Goal: Task Accomplishment & Management: Use online tool/utility

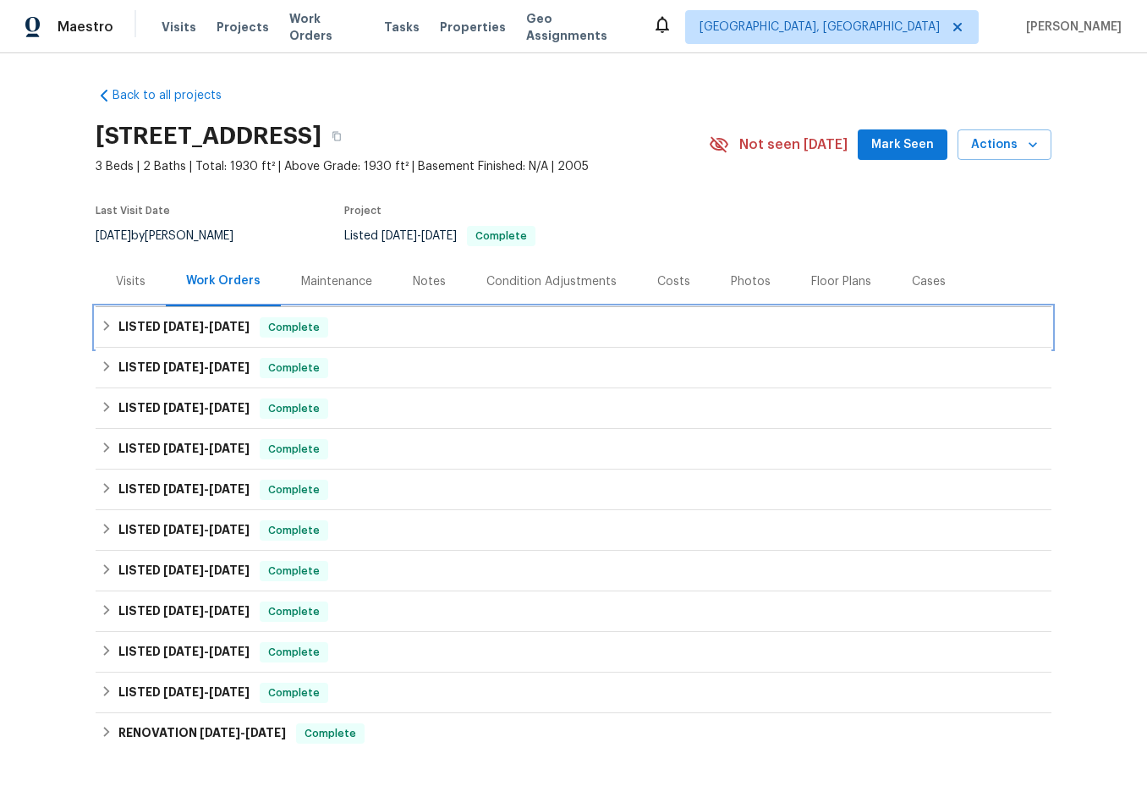
click at [111, 332] on div "LISTED [DATE] - [DATE] Complete" at bounding box center [574, 327] width 946 height 20
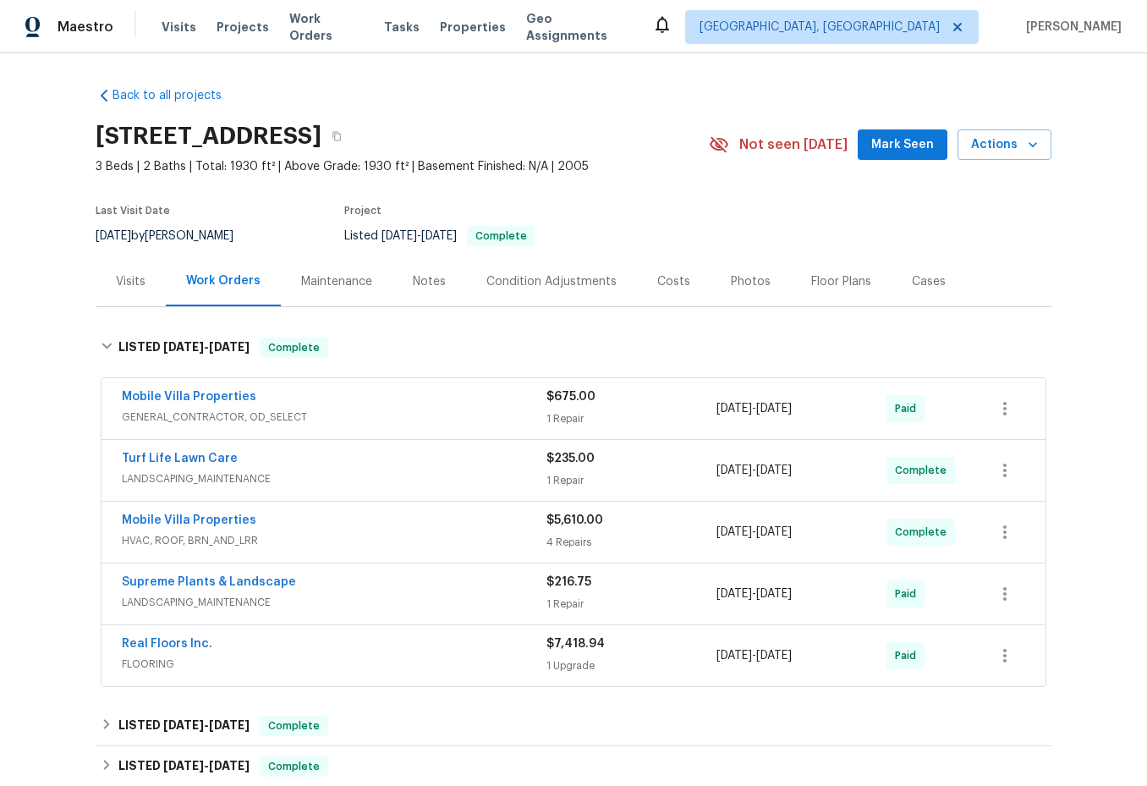
click at [346, 516] on div "Mobile Villa Properties" at bounding box center [334, 522] width 425 height 20
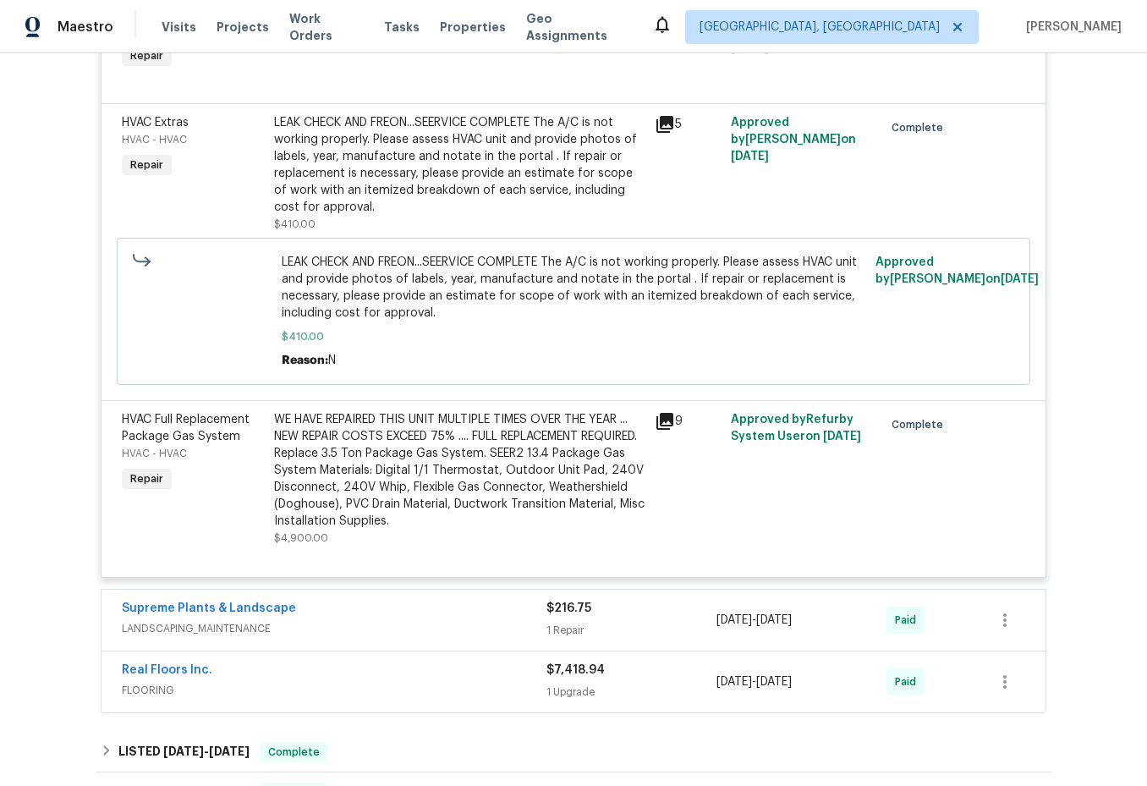
scroll to position [846, 0]
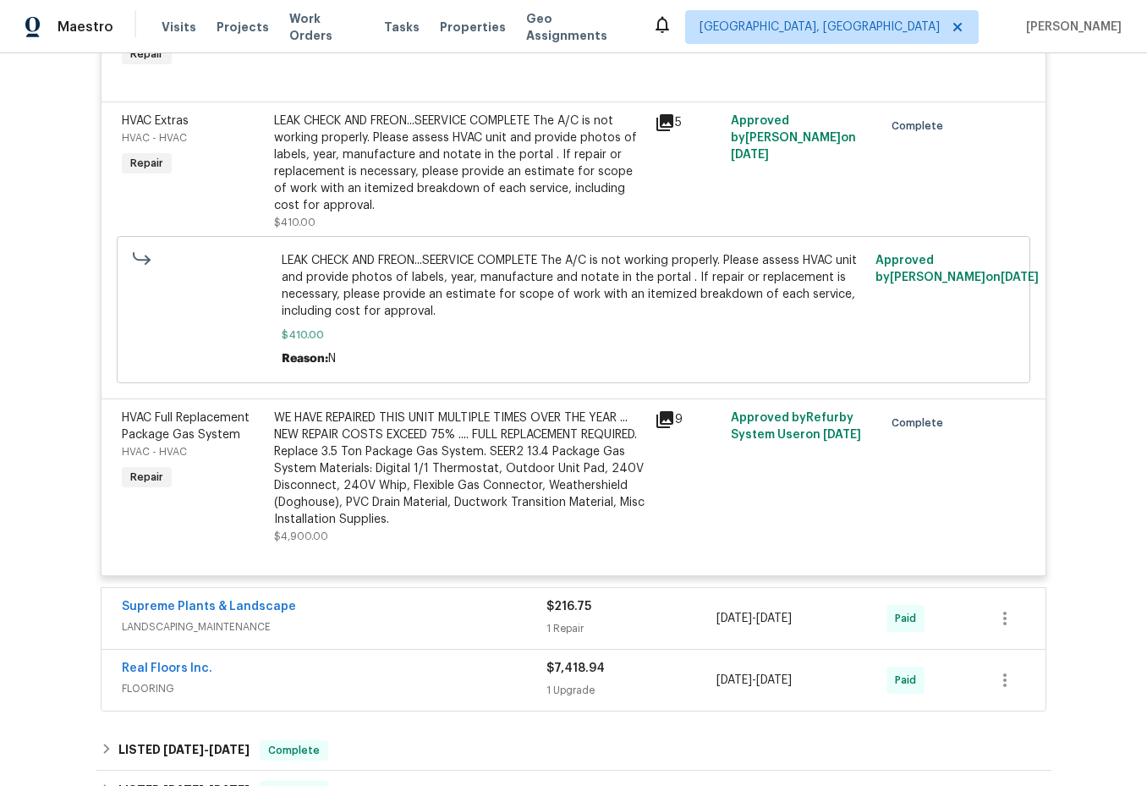
click at [346, 601] on div "Supreme Plants & Landscape" at bounding box center [334, 608] width 425 height 20
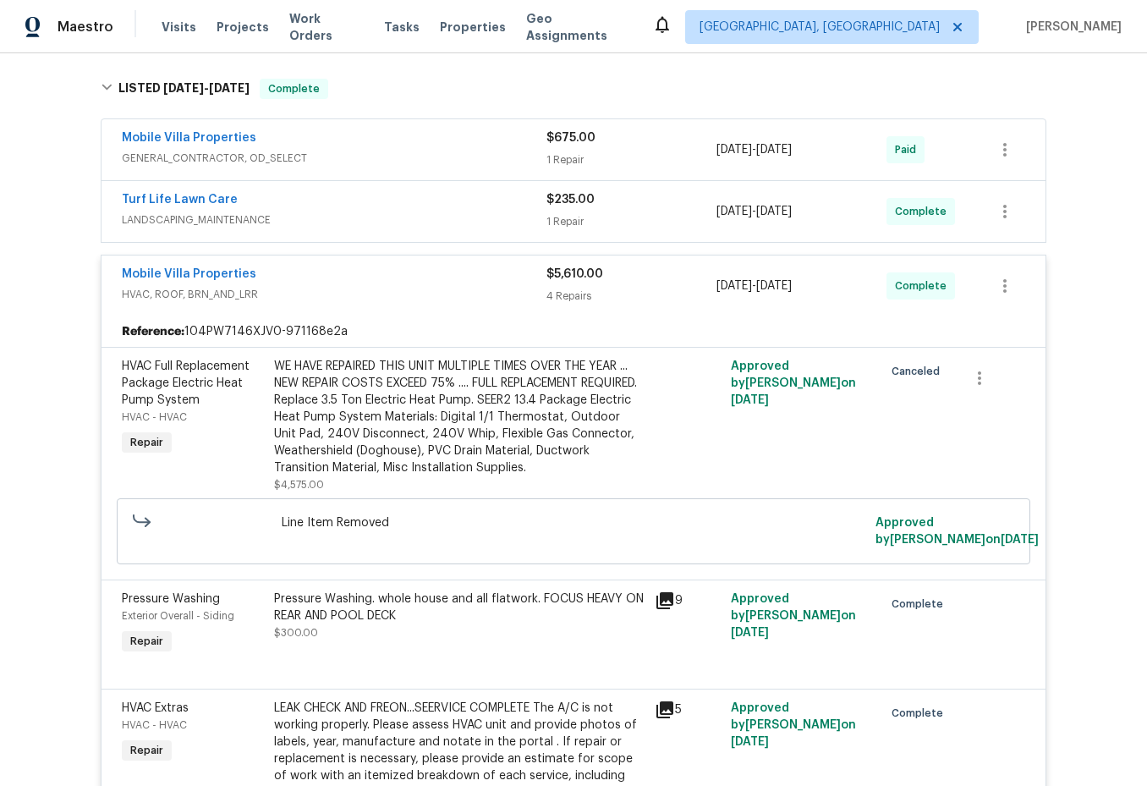
scroll to position [254, 0]
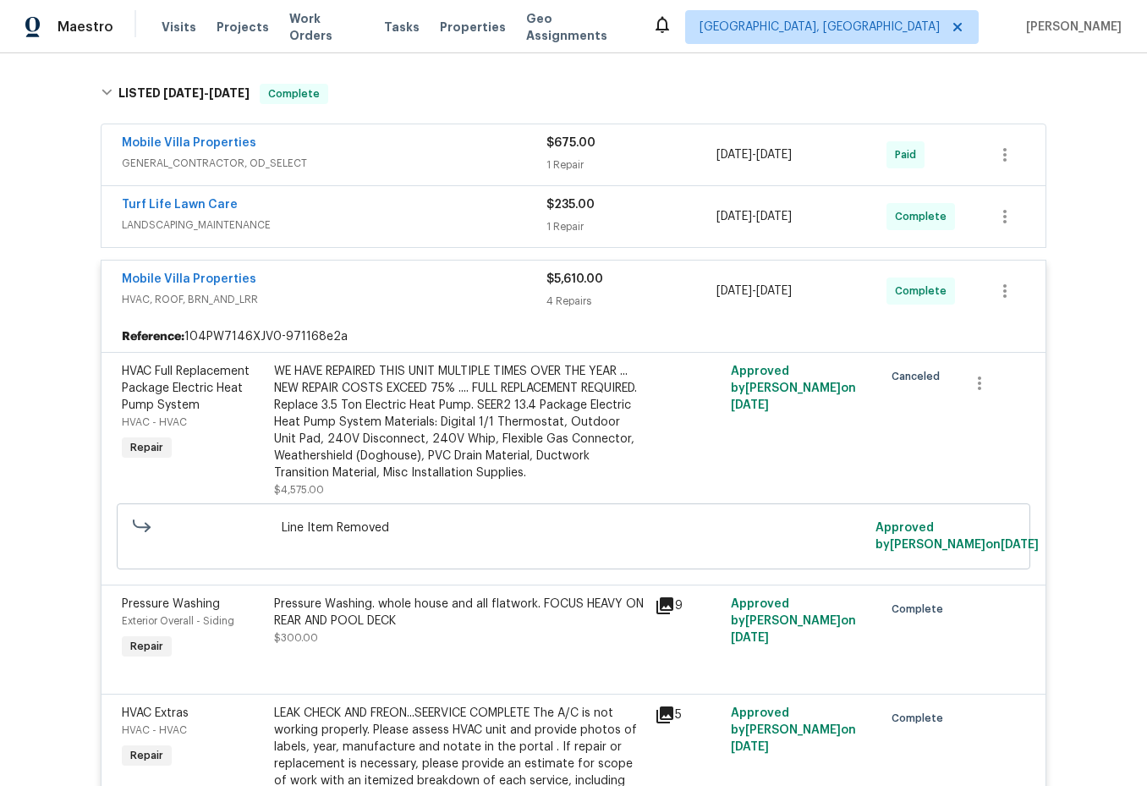
click at [355, 222] on span "LANDSCAPING_MAINTENANCE" at bounding box center [334, 225] width 425 height 17
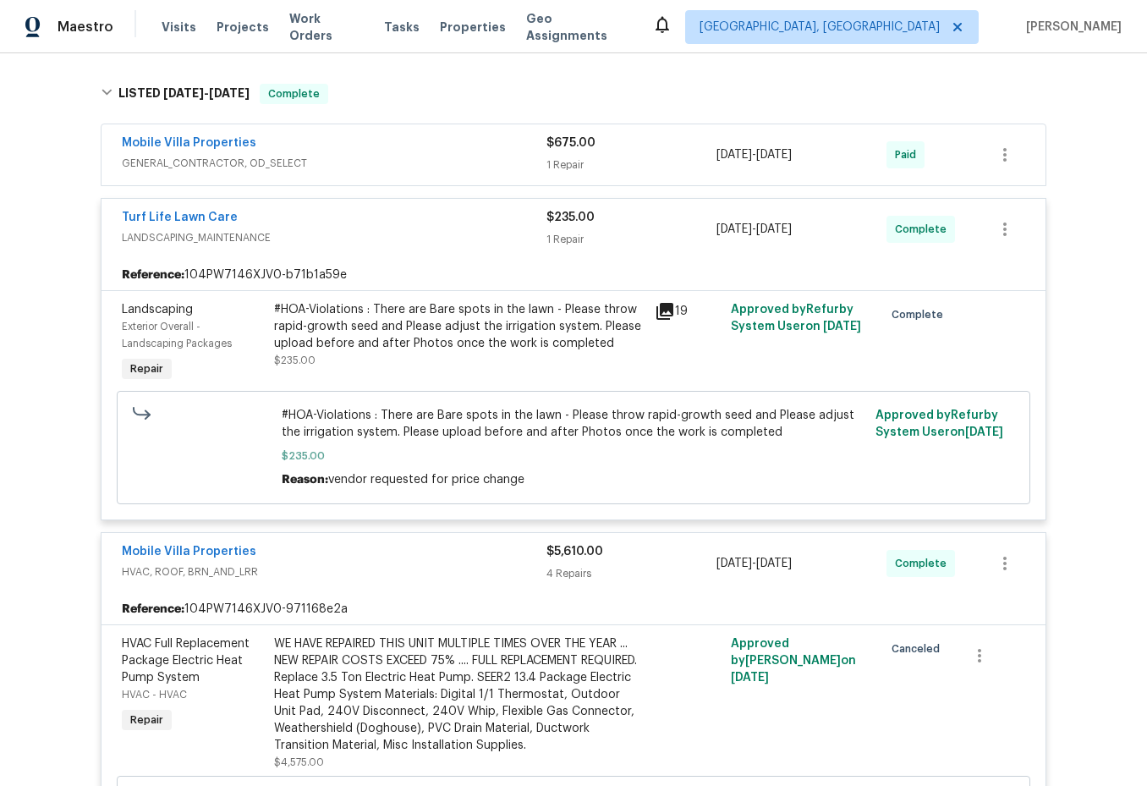
click at [307, 200] on div "Turf Life Lawn Care LANDSCAPING_MAINTENANCE $235.00 1 Repair [DATE] - [DATE] Co…" at bounding box center [573, 229] width 944 height 61
click at [299, 184] on div "Mobile Villa Properties GENERAL_CONTRACTOR, OD_SELECT $675.00 1 Repair [DATE] -…" at bounding box center [573, 154] width 944 height 61
click at [296, 173] on div "Mobile Villa Properties GENERAL_CONTRACTOR, OD_SELECT" at bounding box center [334, 154] width 425 height 41
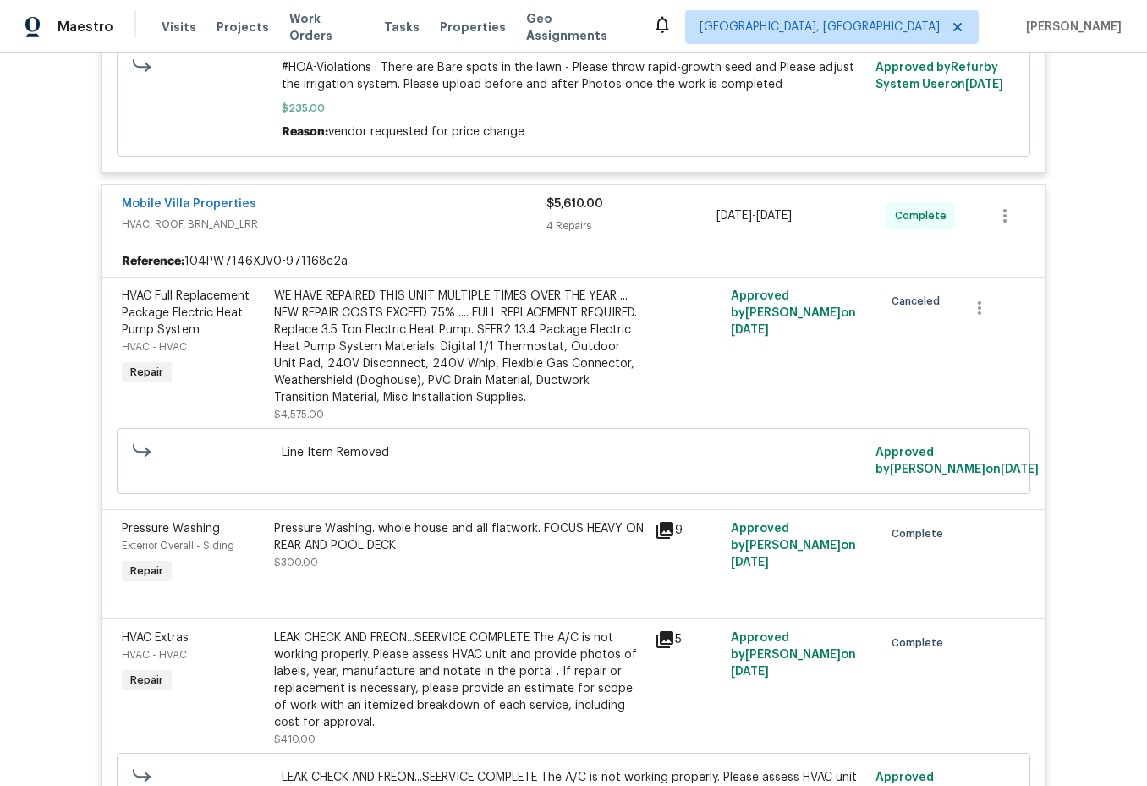
scroll to position [1015, 0]
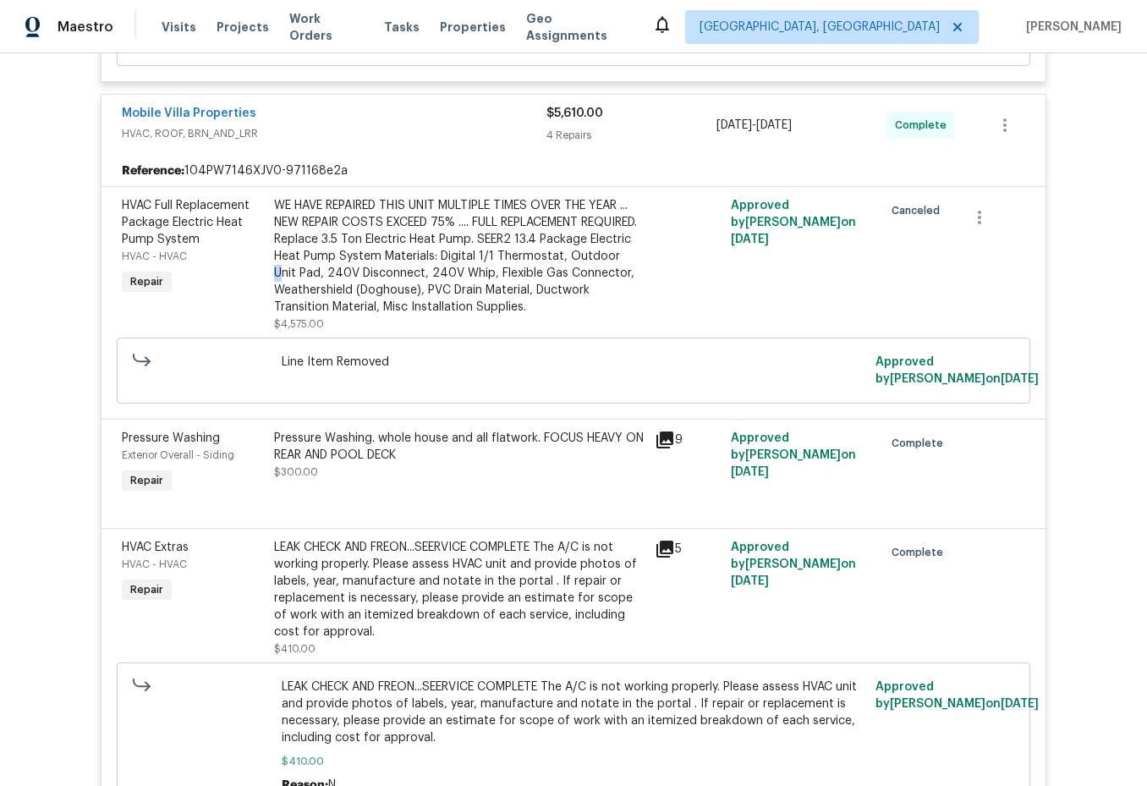
click at [391, 256] on div "WE HAVE REPAIRED THIS UNIT MULTIPLE TIMES OVER THE YEAR ... NEW REPAIR COSTS EX…" at bounding box center [459, 256] width 370 height 118
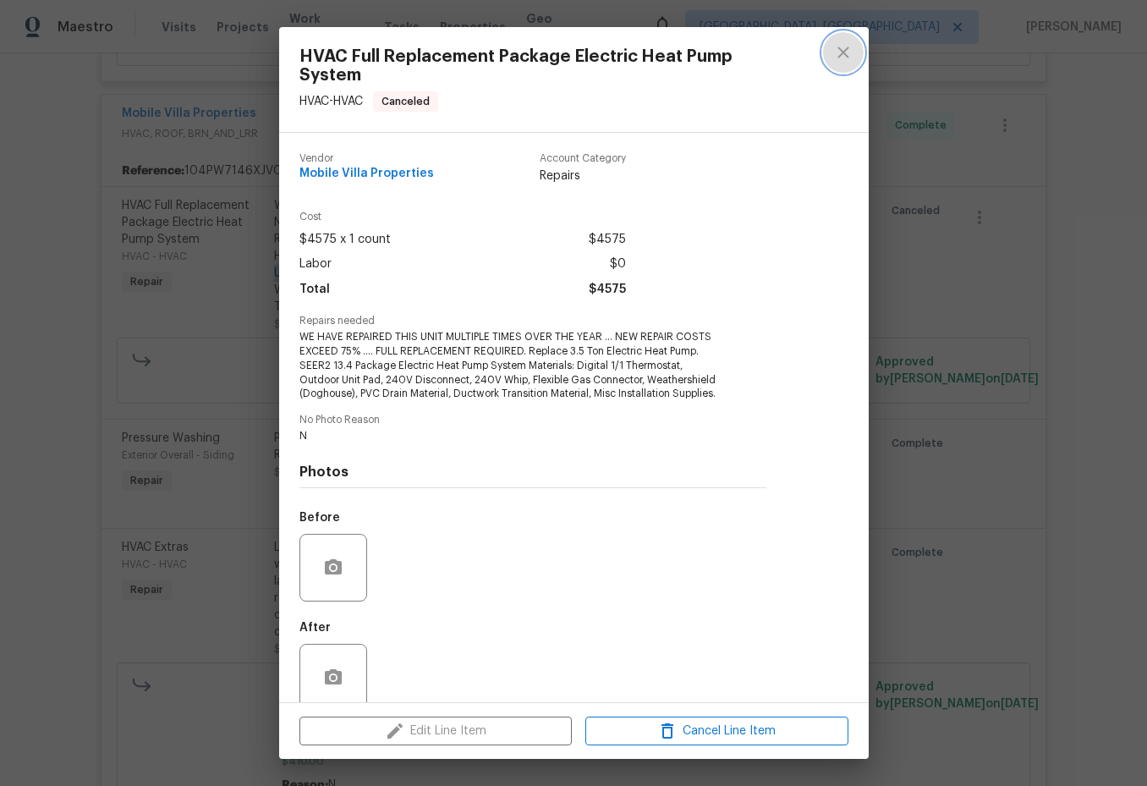
click at [825, 56] on button "close" at bounding box center [843, 52] width 41 height 41
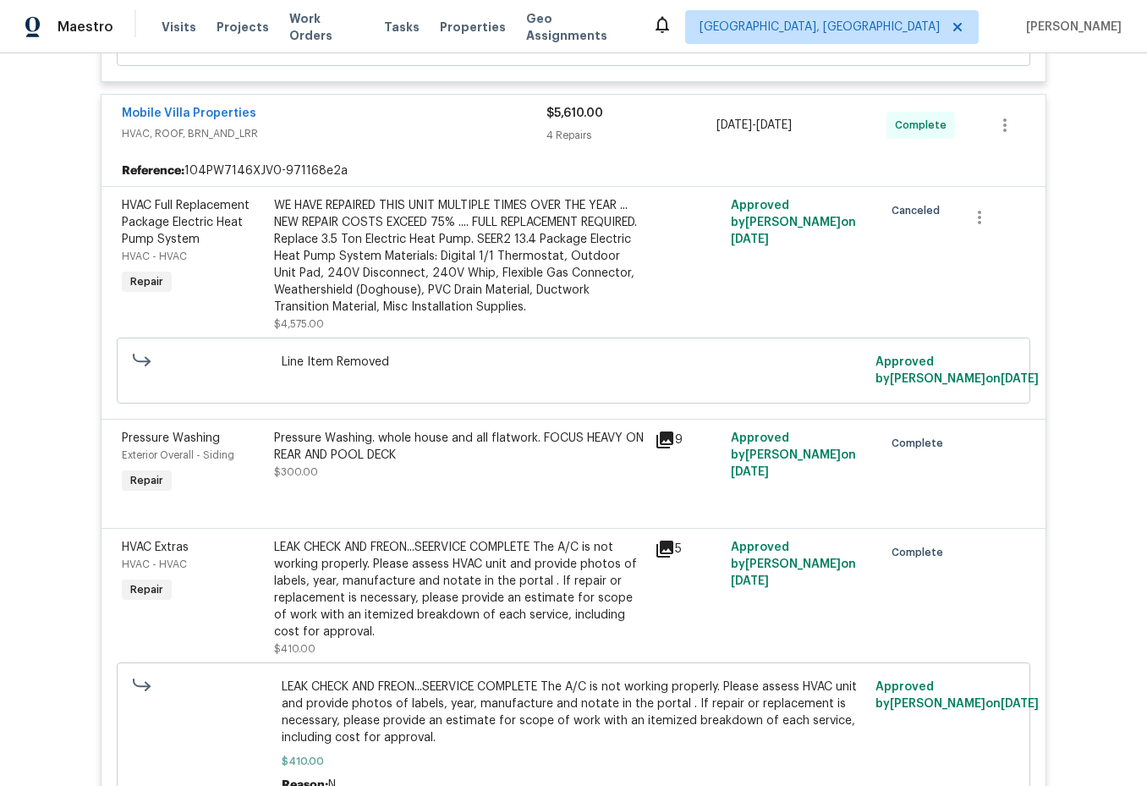
click at [467, 107] on div "Mobile Villa Properties" at bounding box center [334, 115] width 425 height 20
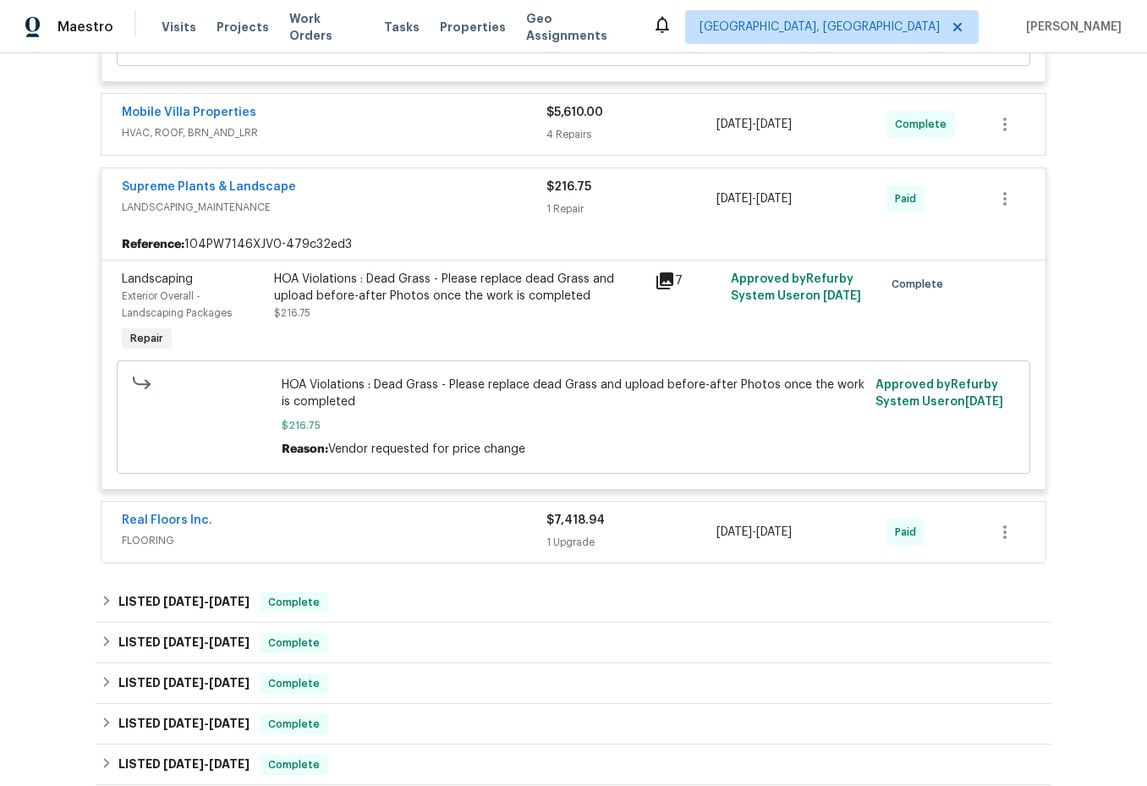
click at [405, 124] on span "HVAC, ROOF, BRN_AND_LRR" at bounding box center [334, 132] width 425 height 17
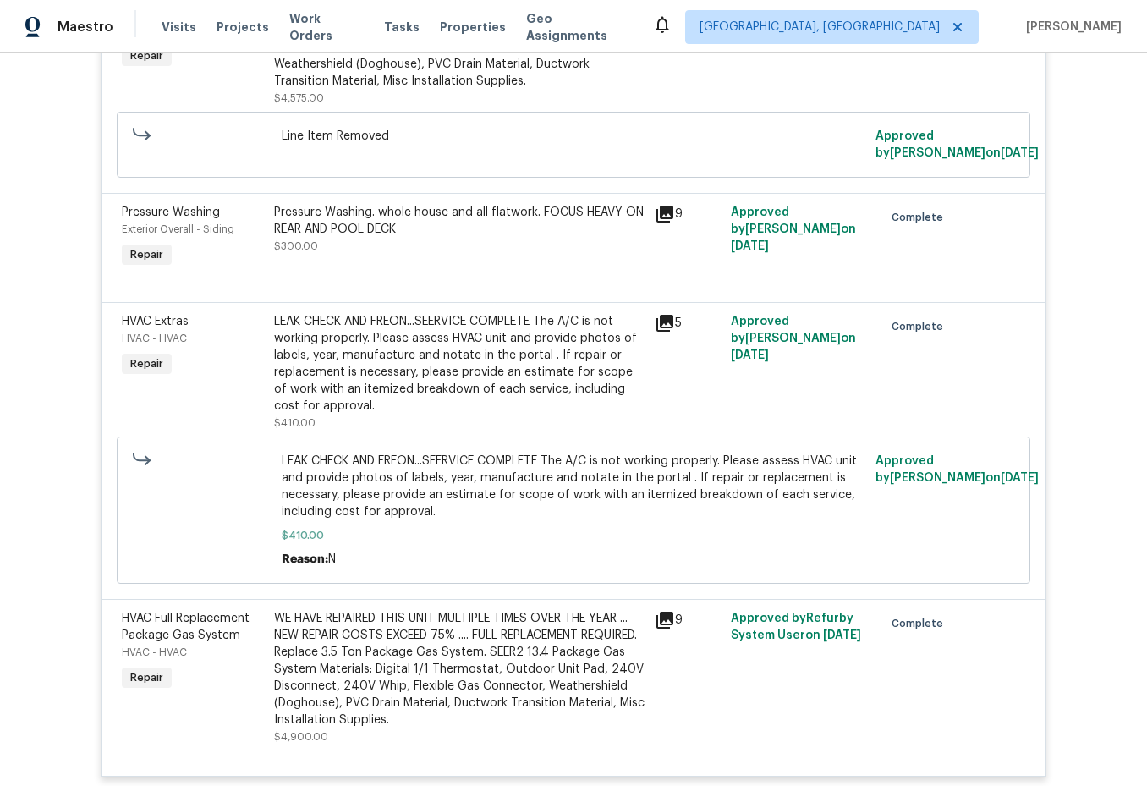
scroll to position [1269, 0]
